Goal: Task Accomplishment & Management: Manage account settings

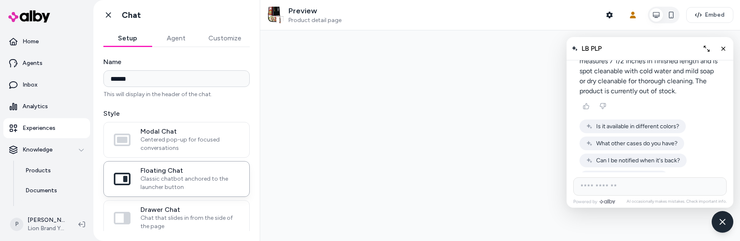
scroll to position [242, 0]
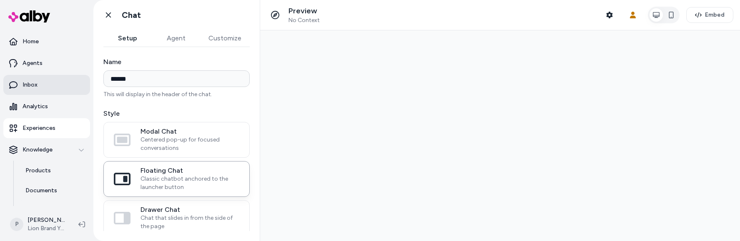
click at [34, 83] on p "Inbox" at bounding box center [30, 85] width 15 height 8
type input "******"
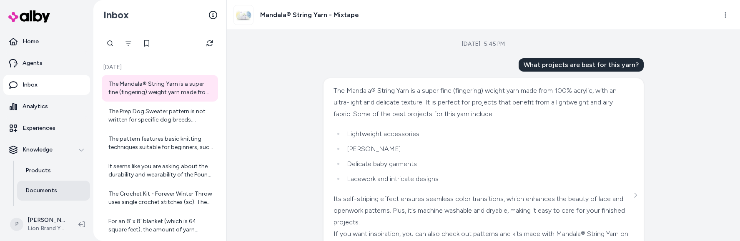
scroll to position [96, 0]
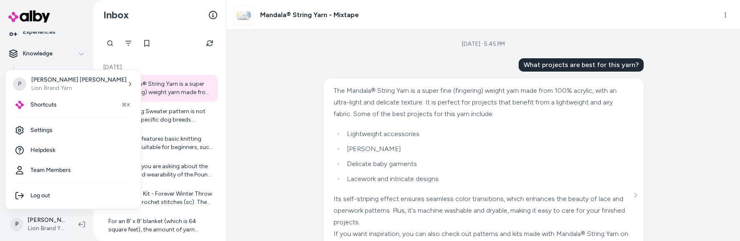
click at [47, 219] on html "Home Agents Inbox Analytics Experiences Knowledge Products Documents Rules Veri…" at bounding box center [370, 120] width 740 height 241
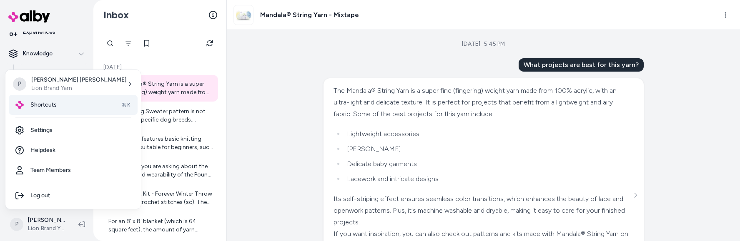
click at [64, 100] on div "Shortcuts ⌘K" at bounding box center [73, 105] width 129 height 20
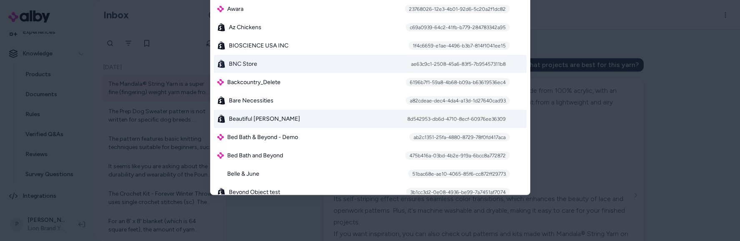
scroll to position [610, 0]
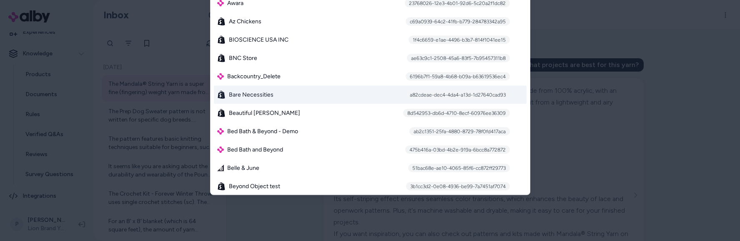
click at [324, 95] on div "Bare Necessities a82cdeae-dec4-4da4-a13d-1d27640cad93" at bounding box center [370, 94] width 313 height 18
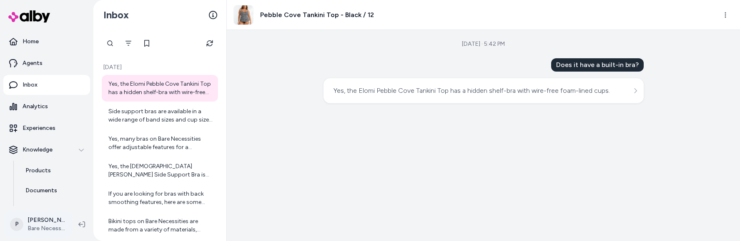
click at [41, 223] on html "Home Agents Inbox Analytics Experiences Knowledge Products Documents Rules Veri…" at bounding box center [370, 120] width 740 height 241
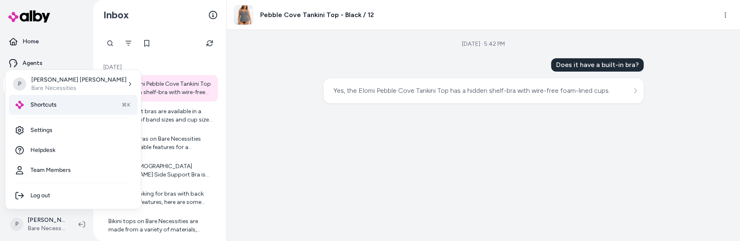
click at [55, 105] on span "Shortcuts" at bounding box center [43, 105] width 26 height 8
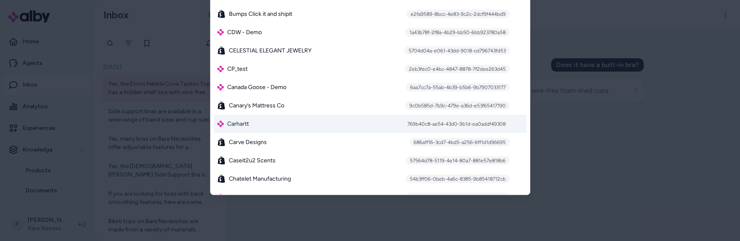
scroll to position [1080, 0]
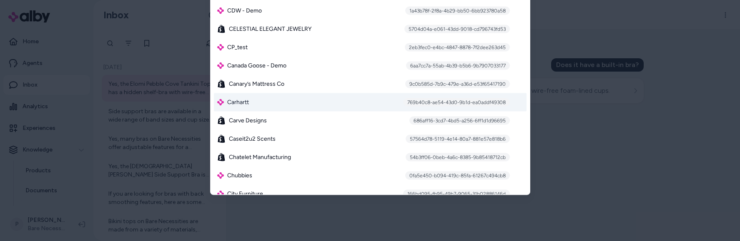
click at [285, 106] on div "Carhartt 769b40c8-ae54-43d0-9b1d-ea0addf49308" at bounding box center [370, 102] width 313 height 18
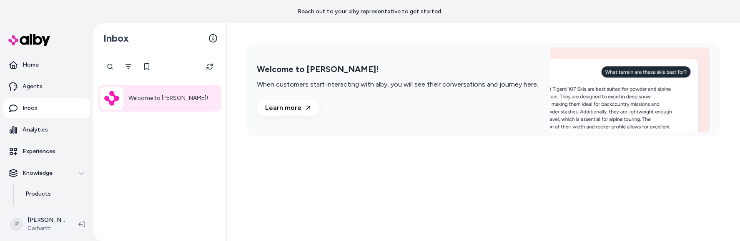
click at [38, 224] on html "Reach out to your alby representative to get started. Home Agents Inbox Analyti…" at bounding box center [370, 120] width 740 height 241
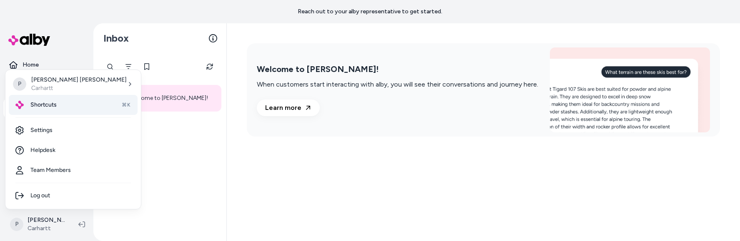
click at [42, 101] on span "Shortcuts" at bounding box center [43, 105] width 26 height 8
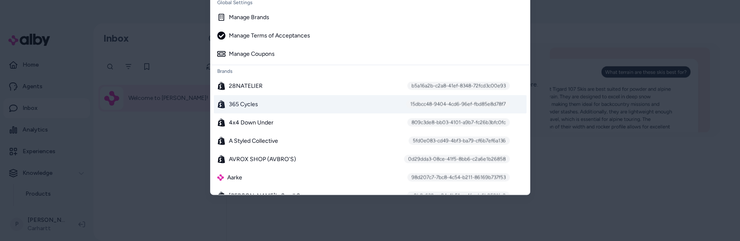
click at [359, 110] on div "365 Cycles 15dbcc48-9404-4cd6-96ef-fbd85e8d78f7" at bounding box center [370, 104] width 313 height 18
